Goal: Information Seeking & Learning: Learn about a topic

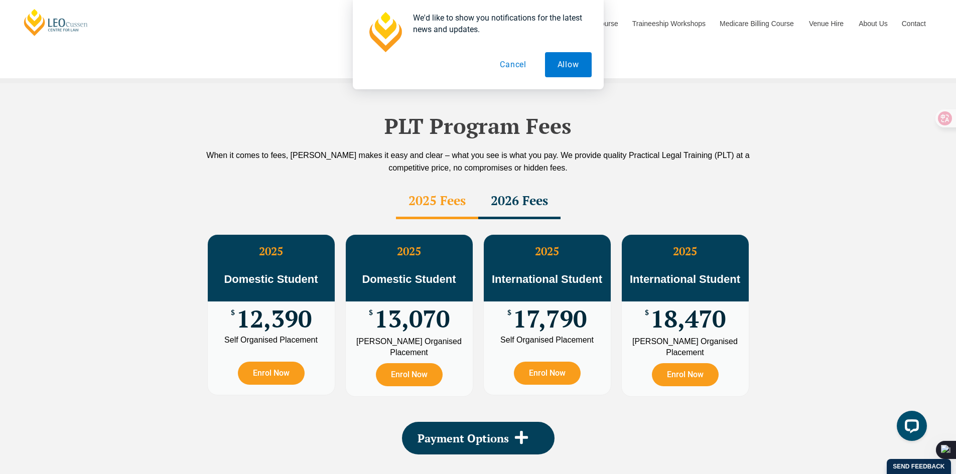
scroll to position [1506, 0]
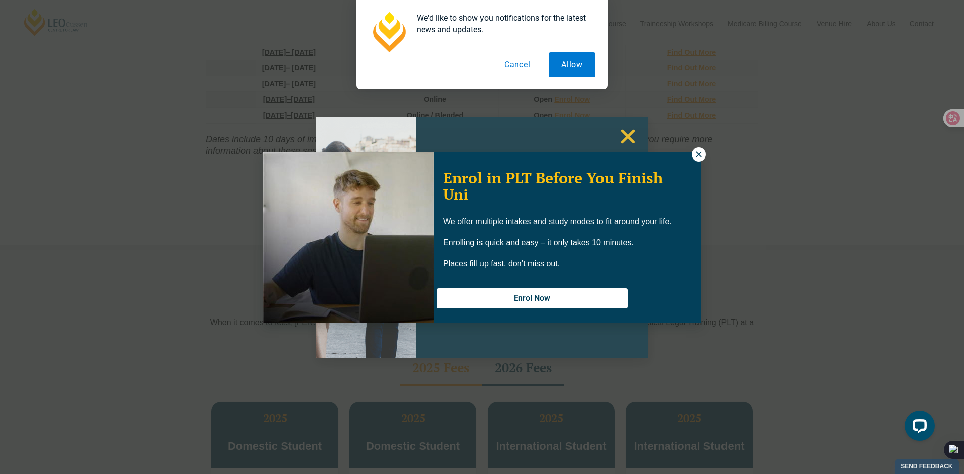
click at [699, 159] on icon at bounding box center [698, 154] width 9 height 9
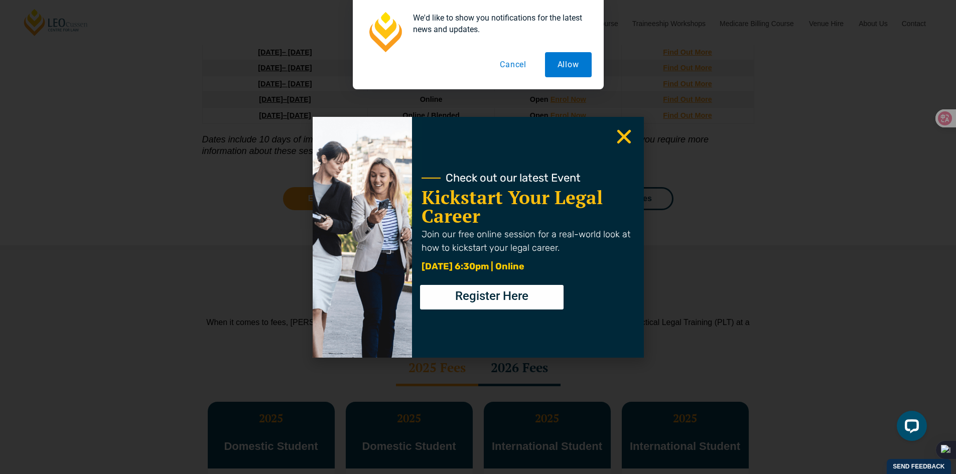
click at [624, 136] on use "Close" at bounding box center [624, 136] width 14 height 14
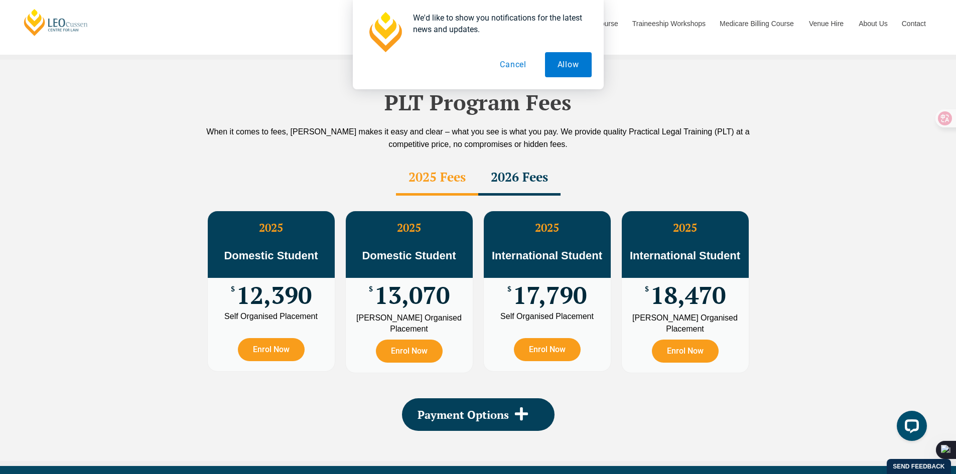
scroll to position [1673, 0]
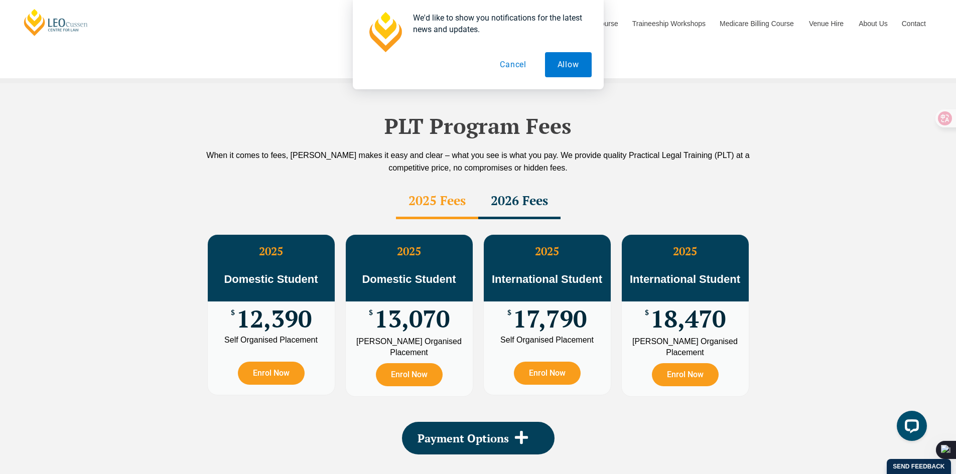
click at [499, 184] on div "2026 Fees" at bounding box center [519, 201] width 82 height 35
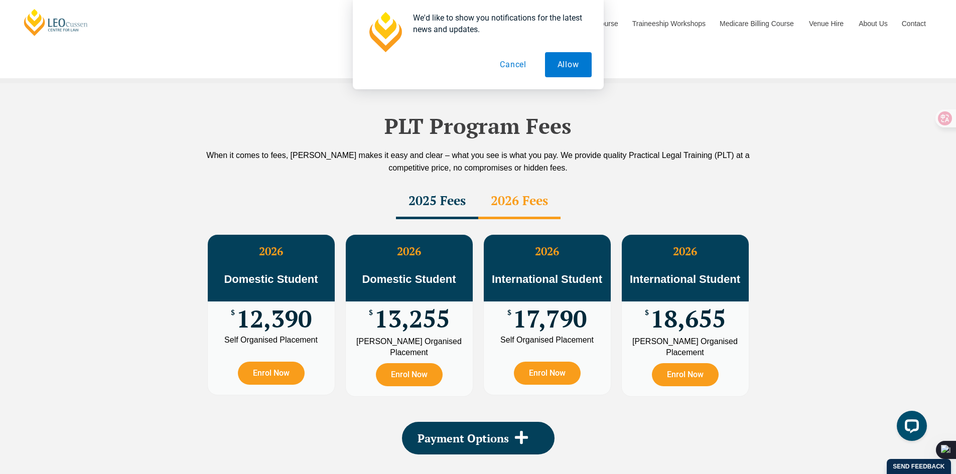
click at [438, 184] on div "2025 Fees" at bounding box center [437, 201] width 82 height 35
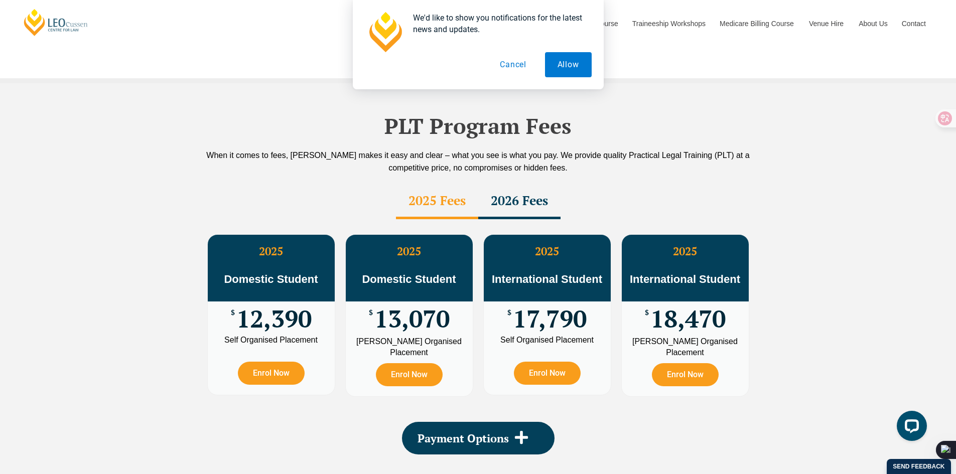
click at [509, 186] on div "2026 Fees" at bounding box center [519, 201] width 82 height 35
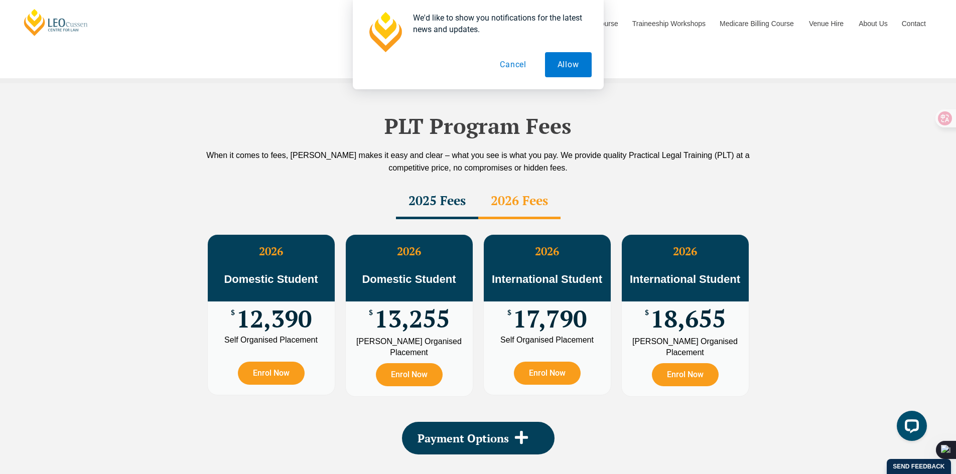
click at [431, 184] on div "2025 Fees" at bounding box center [437, 201] width 82 height 35
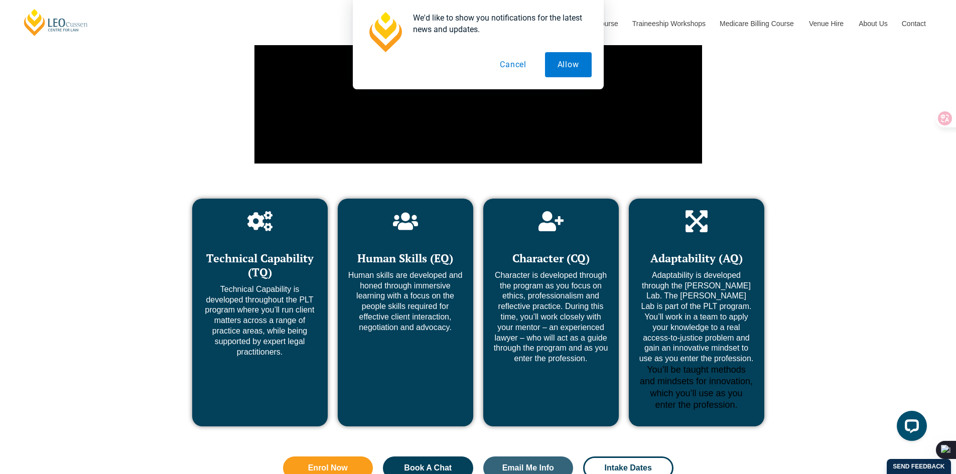
scroll to position [4517, 0]
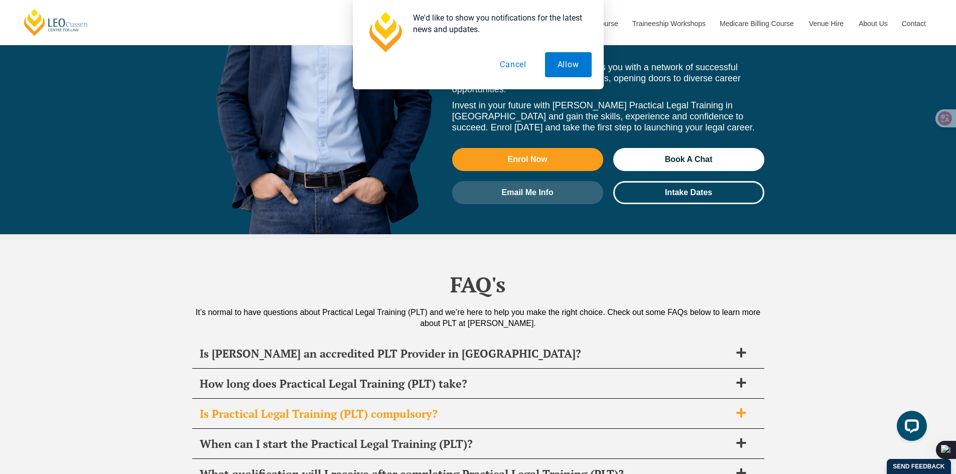
click at [486, 407] on h2 "Is Practical Legal Training (PLT) compulsory?" at bounding box center [465, 414] width 531 height 14
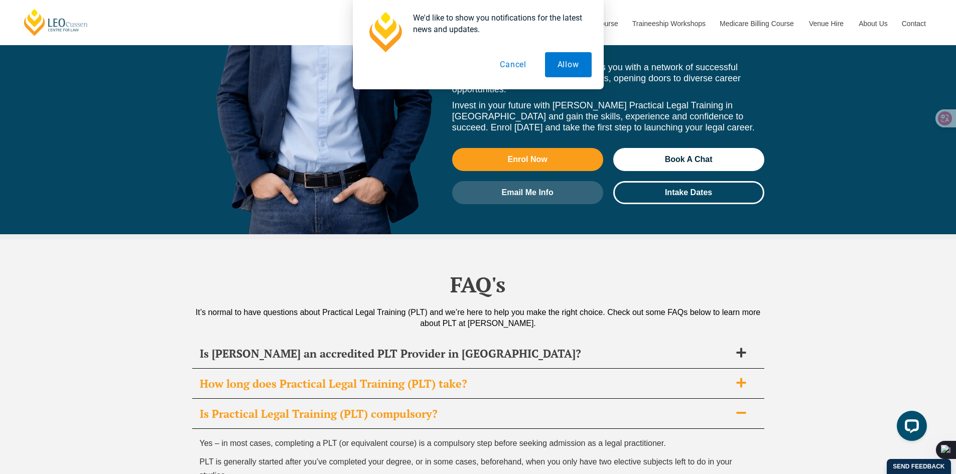
click at [485, 377] on h2 "How long does Practical Legal Training (PLT) take?" at bounding box center [465, 384] width 531 height 14
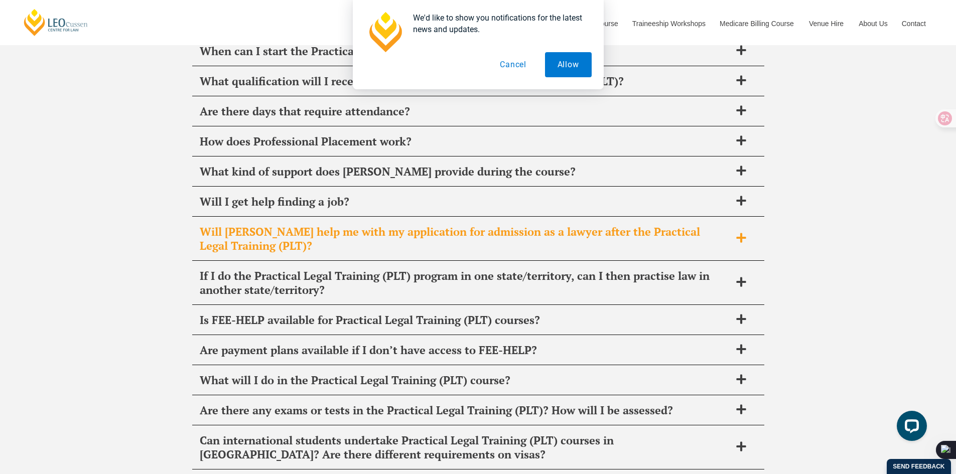
scroll to position [5019, 0]
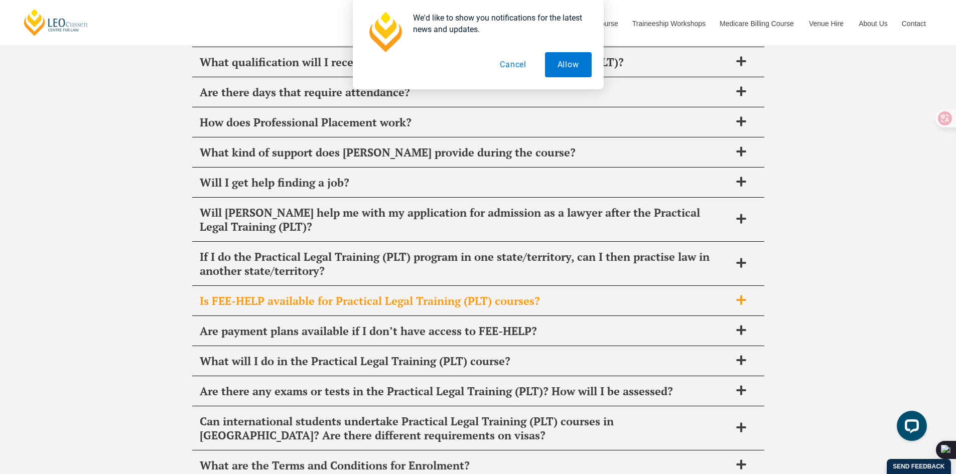
click at [703, 287] on div "Is FEE-HELP available for Practical Legal Training (PLT) courses?" at bounding box center [478, 302] width 572 height 30
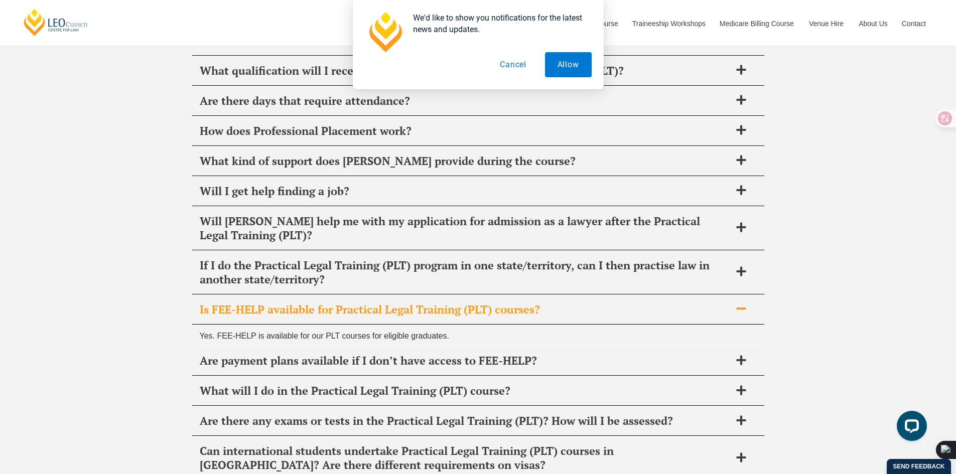
scroll to position [4929, 0]
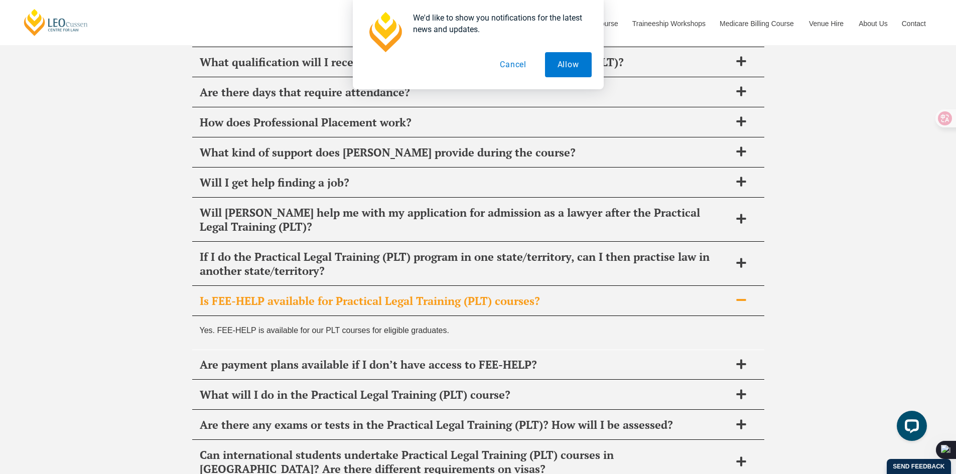
click at [703, 287] on div "Is FEE-HELP available for Practical Legal Training (PLT) courses?" at bounding box center [478, 302] width 572 height 30
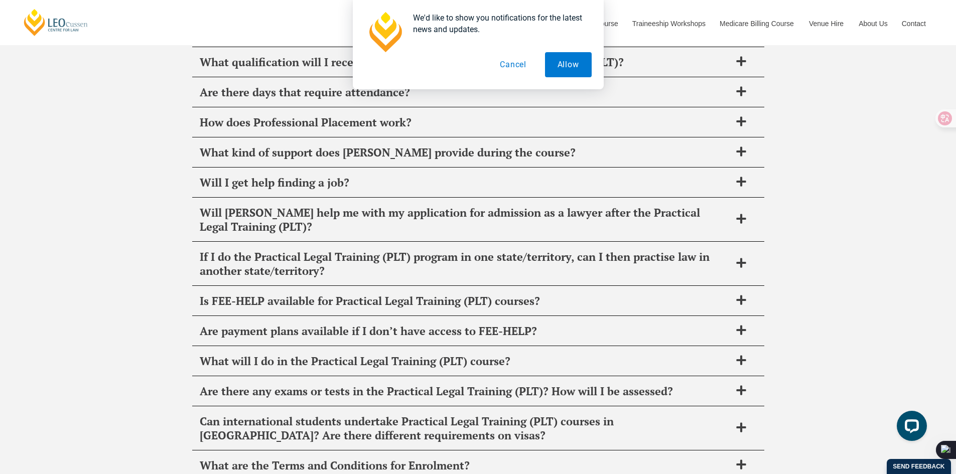
click at [844, 249] on div "FAQ's It’s normal to have questions about Practical Legal Training (PLT) and we…" at bounding box center [478, 204] width 956 height 755
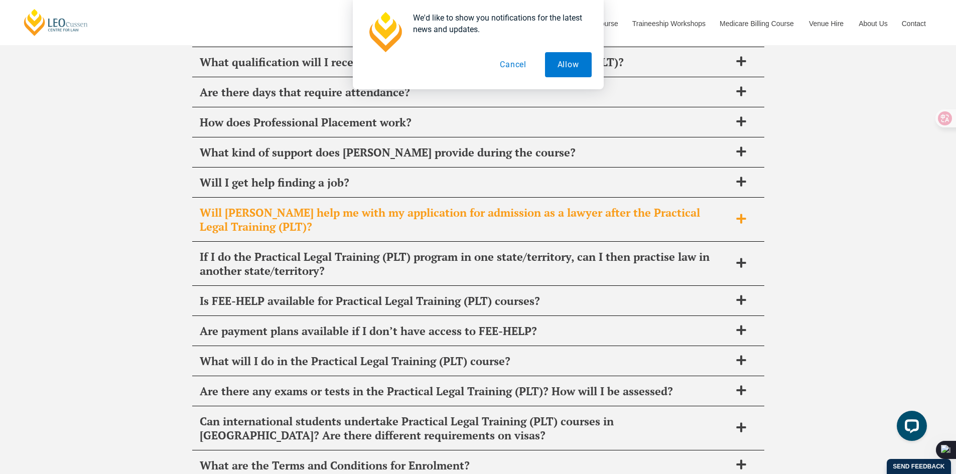
click at [737, 198] on div "Will Leo Cussen help me with my application for admission as a lawyer after the…" at bounding box center [478, 220] width 572 height 44
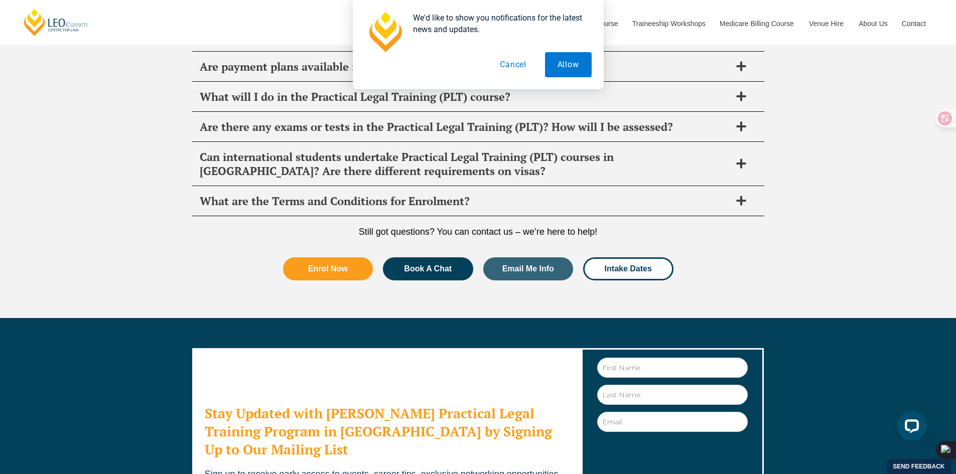
scroll to position [5241, 0]
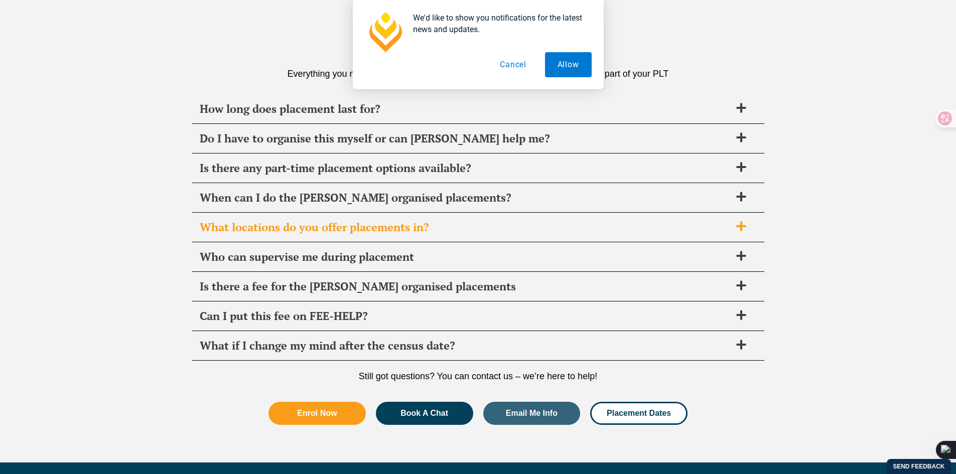
click at [411, 230] on span "What locations do you offer placements in?" at bounding box center [465, 227] width 531 height 14
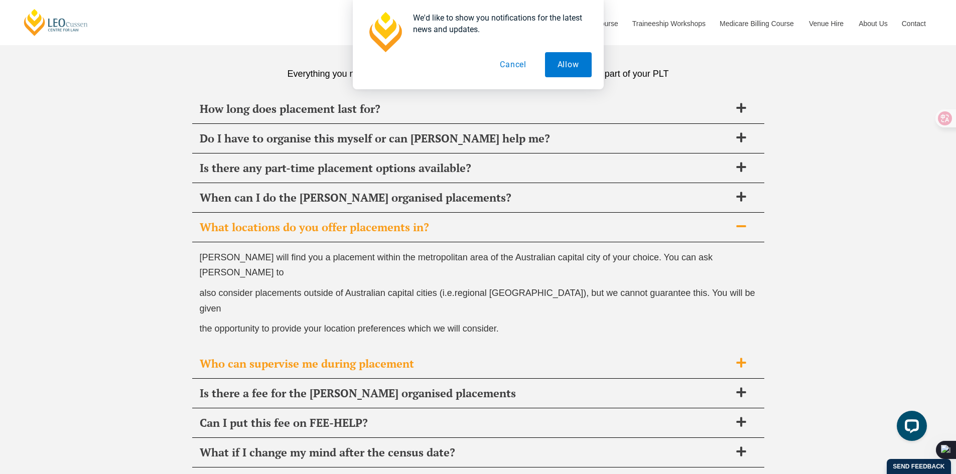
click at [371, 357] on span "Who can supervise me during placement" at bounding box center [465, 364] width 531 height 14
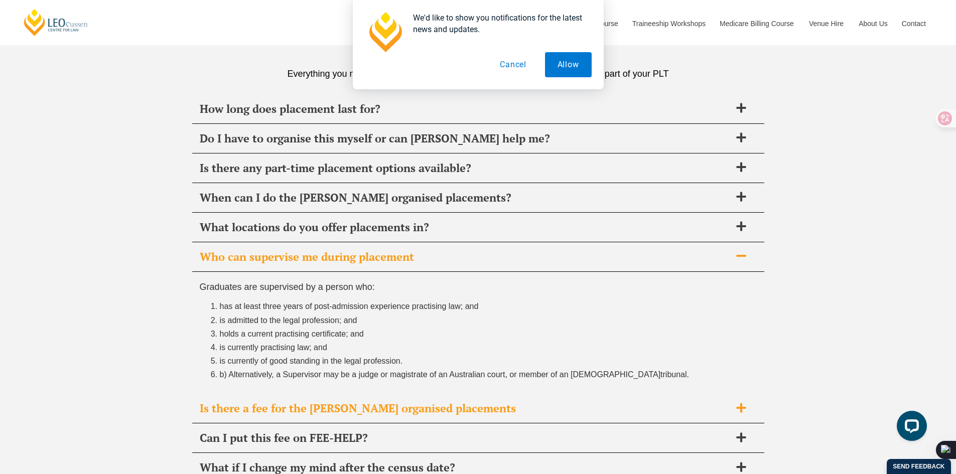
click at [364, 415] on span "Is there a fee for the Leo Cussen organised placements" at bounding box center [465, 409] width 531 height 14
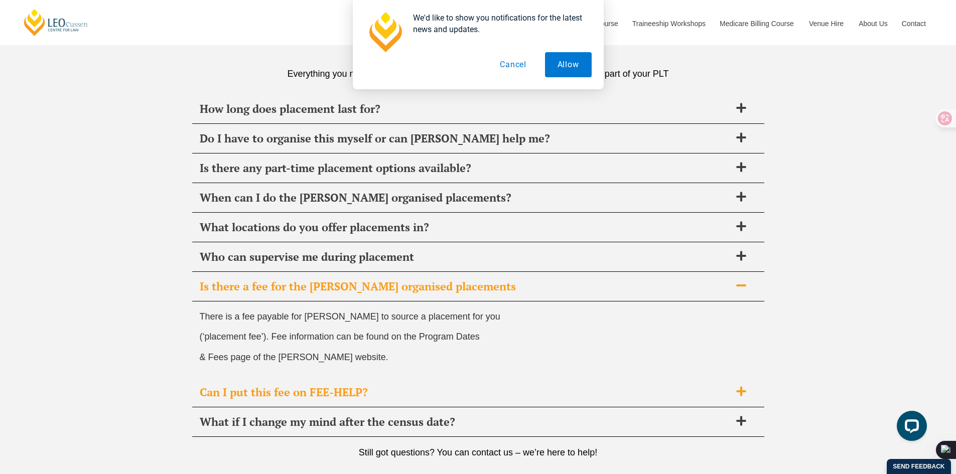
click at [359, 402] on div "Can I put this fee on FEE-HELP?" at bounding box center [478, 393] width 572 height 30
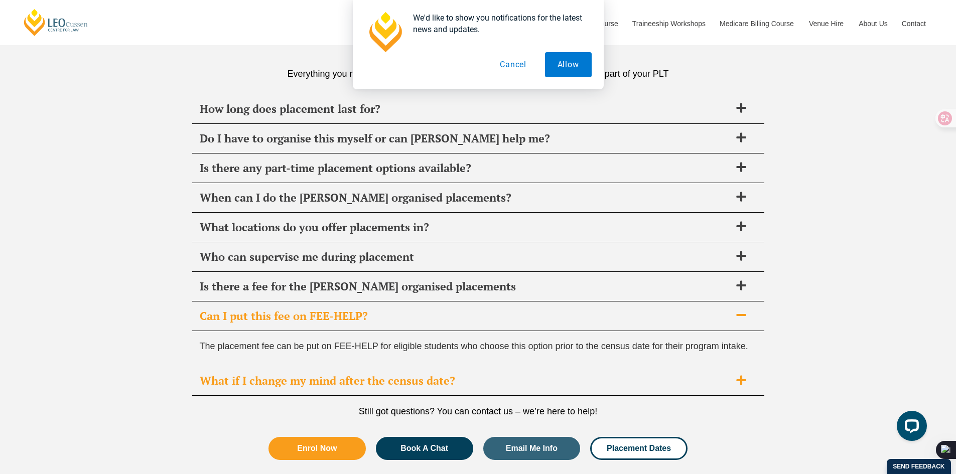
click at [355, 390] on div "What if I change my mind after the census date?" at bounding box center [478, 381] width 572 height 30
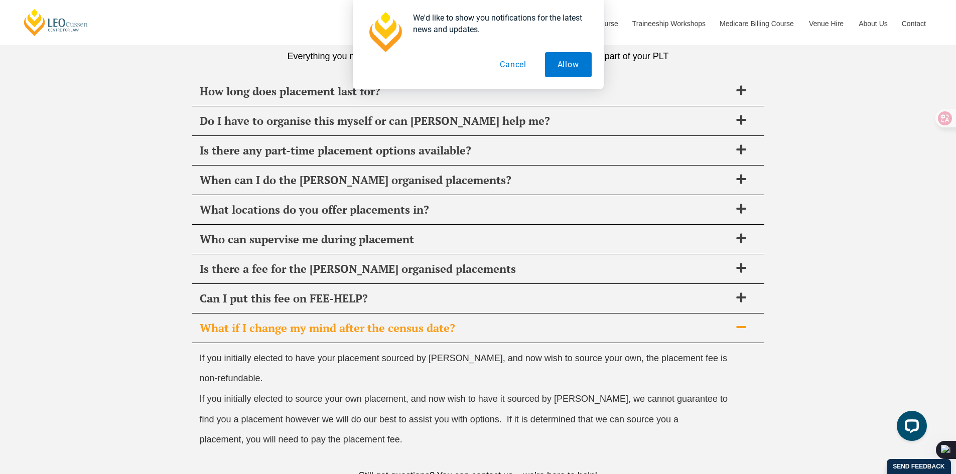
scroll to position [3546, 0]
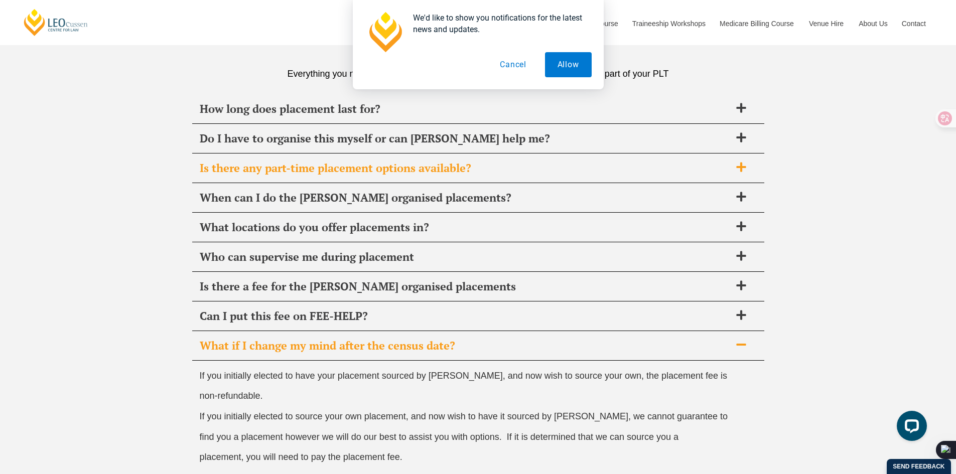
click at [395, 169] on span "Is there any part-time placement options available?" at bounding box center [465, 168] width 531 height 14
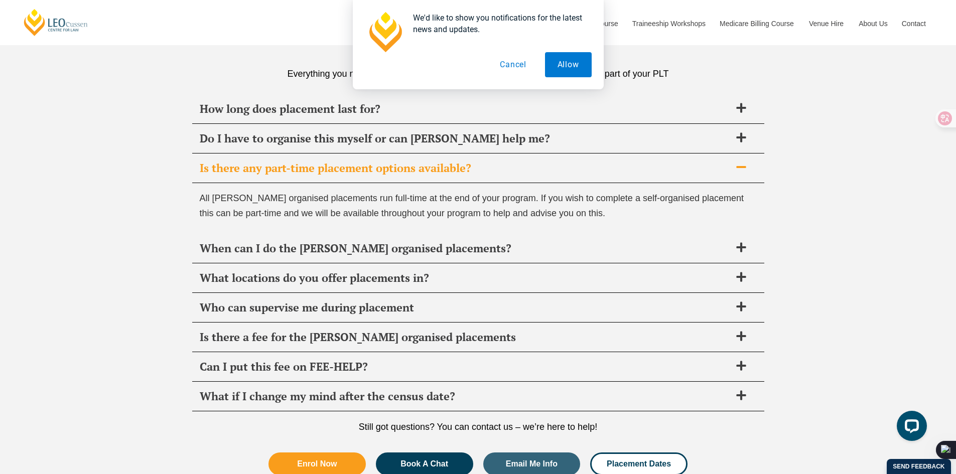
click at [383, 210] on span "All Leo Cussen organised placements run full-time at the end of your program. I…" at bounding box center [472, 206] width 545 height 26
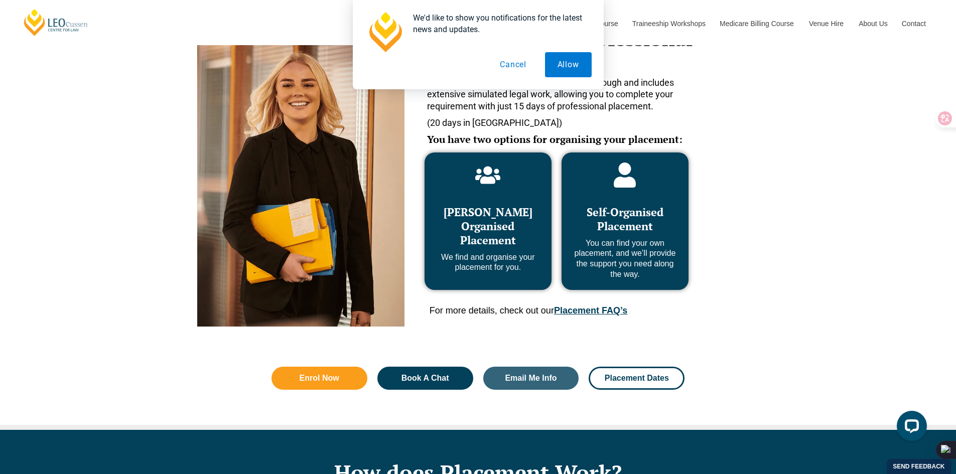
scroll to position [368, 0]
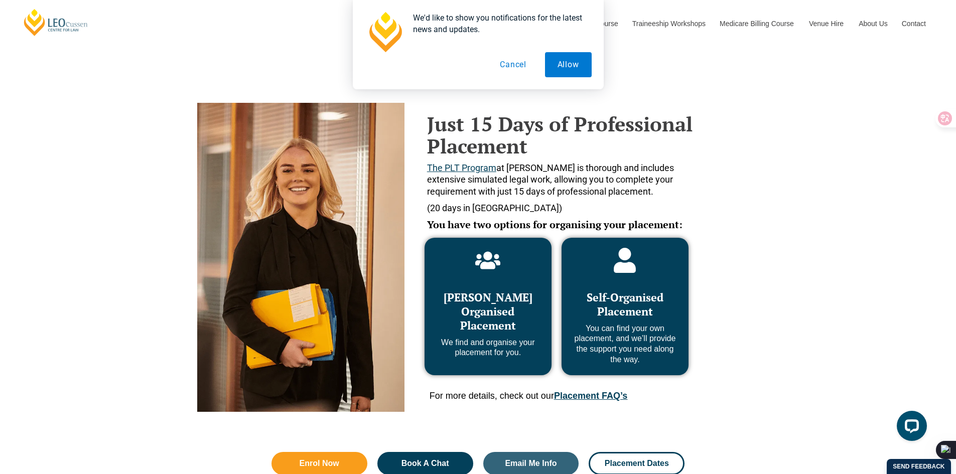
click at [504, 66] on button "Cancel" at bounding box center [513, 64] width 52 height 25
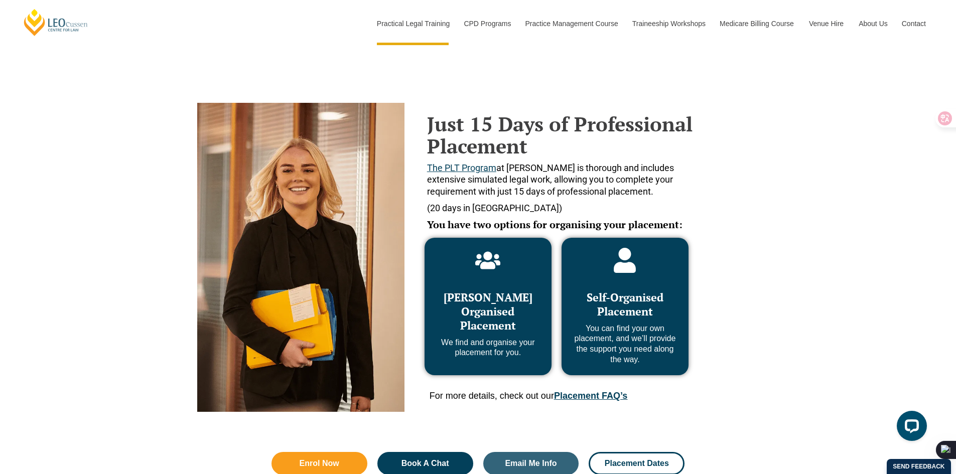
click at [603, 320] on div "Self-Organised Placement You can find your own placement, and we’ll provide the…" at bounding box center [625, 323] width 107 height 85
click at [624, 310] on span "Self-Organised Placement" at bounding box center [625, 304] width 77 height 29
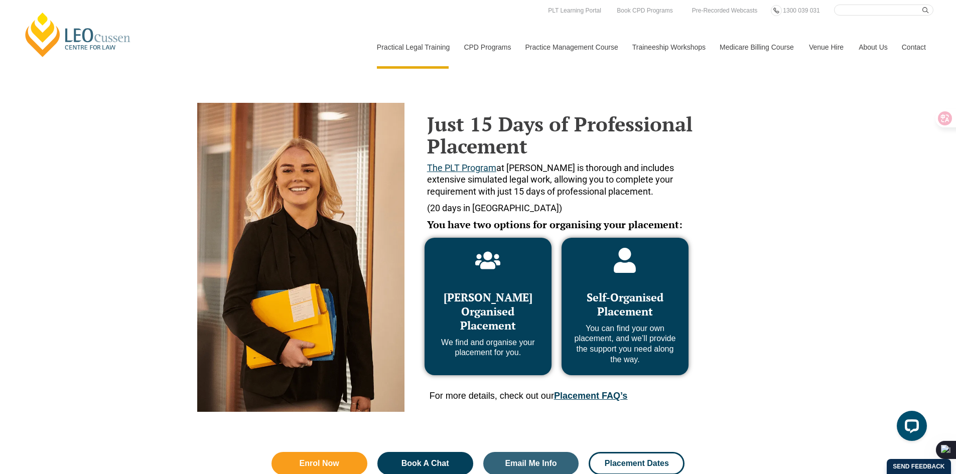
click at [507, 301] on span "Leo Cussen Organised Placement" at bounding box center [488, 311] width 89 height 43
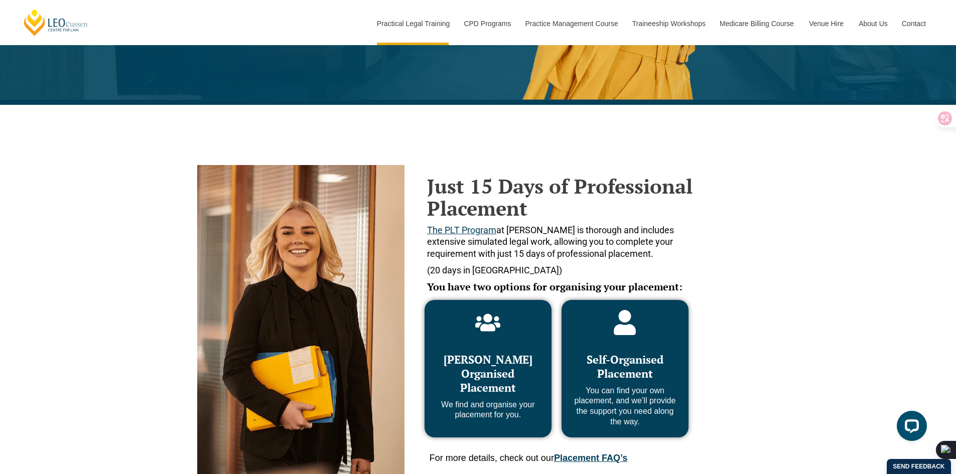
scroll to position [304, 0]
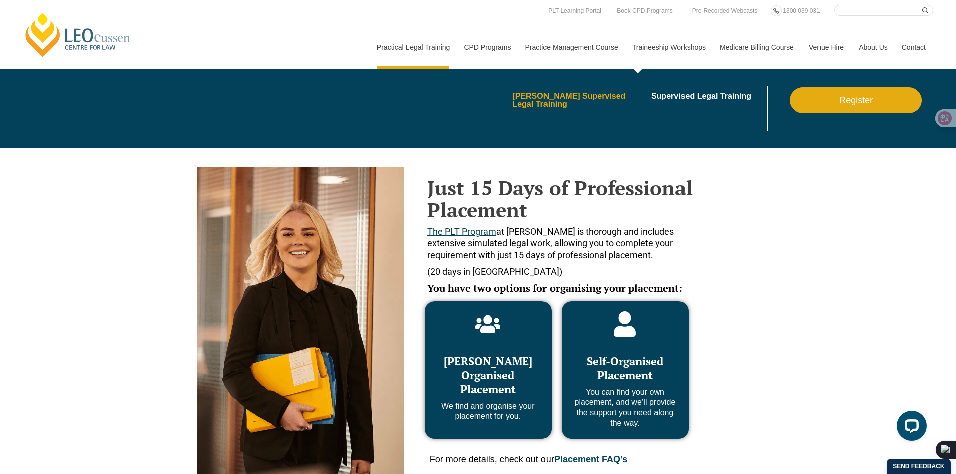
click at [603, 100] on link "[PERSON_NAME] Supervised Legal Training" at bounding box center [578, 100] width 132 height 16
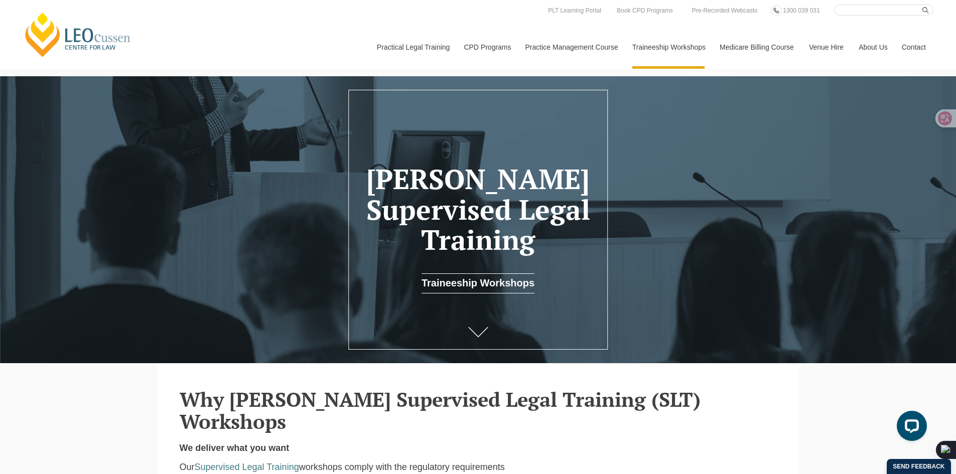
click at [750, 48] on link "Medicare Billing Course" at bounding box center [756, 47] width 89 height 43
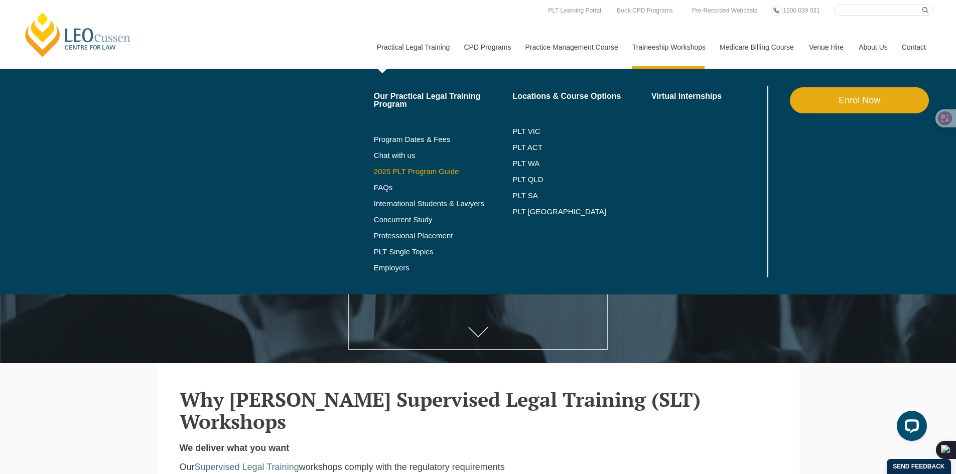
click at [389, 170] on link "2025 PLT Program Guide" at bounding box center [431, 172] width 114 height 8
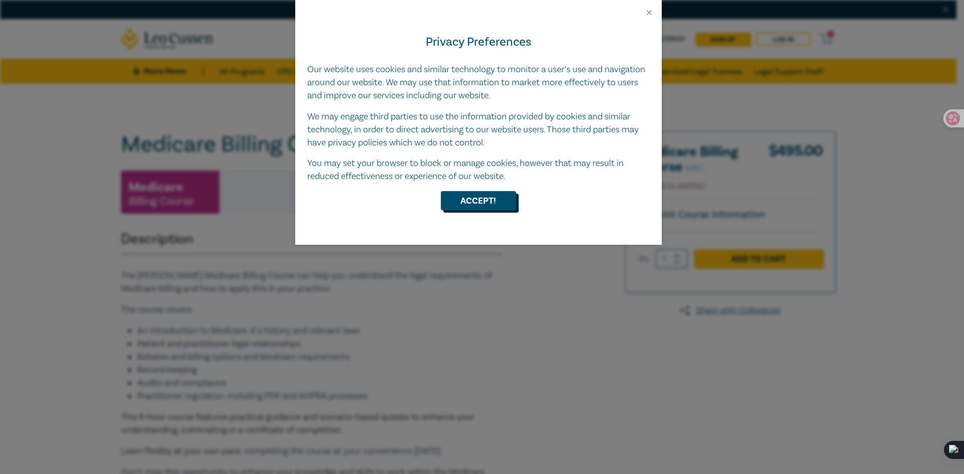
click at [487, 206] on button "Accept!" at bounding box center [478, 200] width 75 height 19
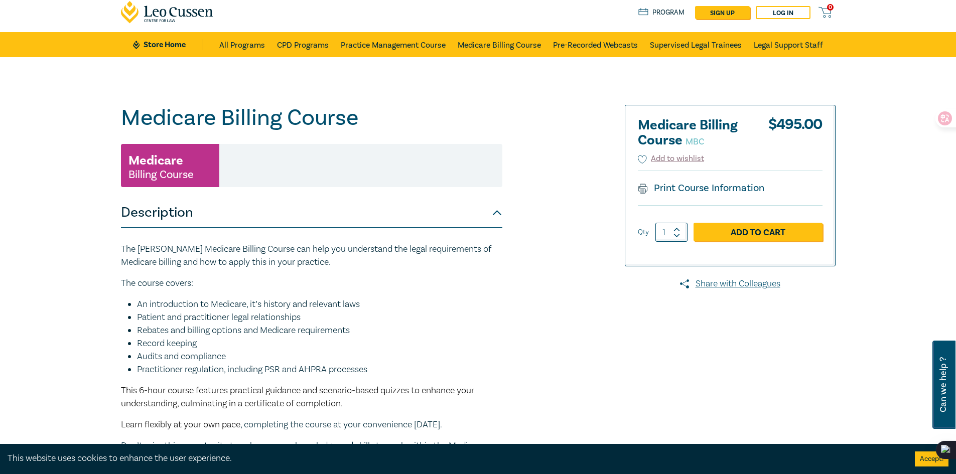
scroll to position [23, 0]
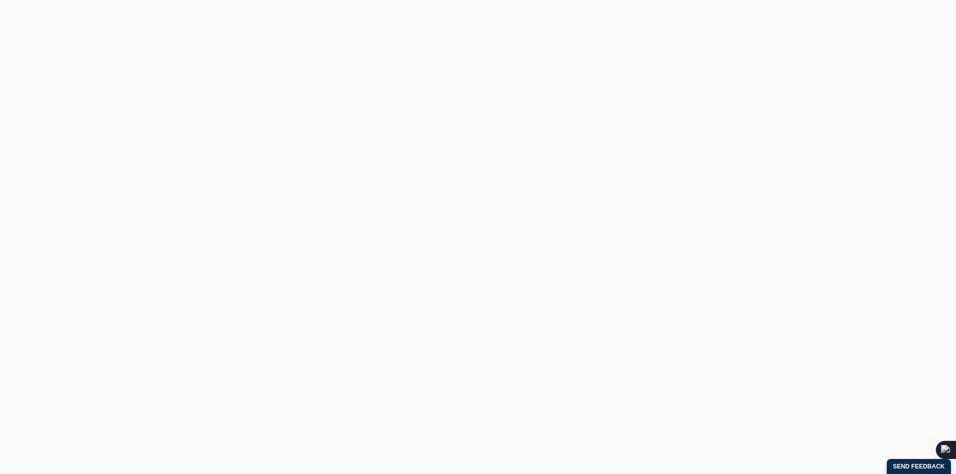
scroll to position [174, 0]
